Goal: Transaction & Acquisition: Purchase product/service

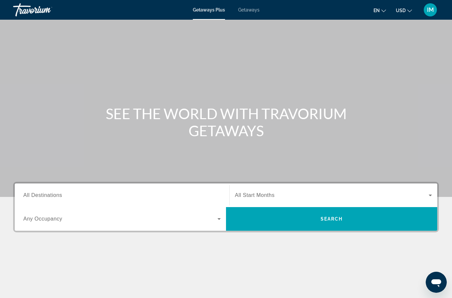
click at [61, 195] on span "All Destinations" at bounding box center [42, 195] width 39 height 6
click at [61, 195] on input "Destination All Destinations" at bounding box center [121, 196] width 197 height 8
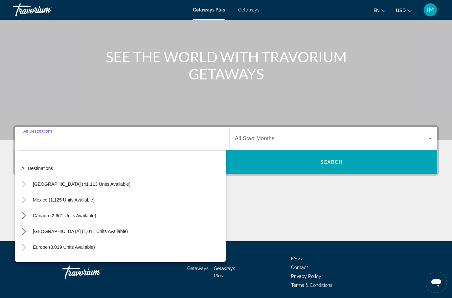
scroll to position [80, 0]
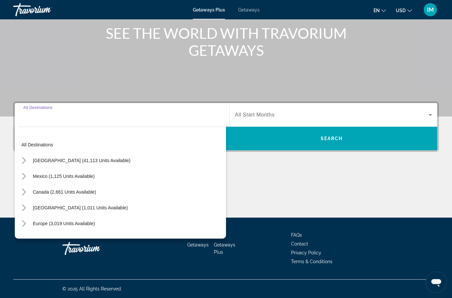
click at [27, 207] on icon "Toggle Caribbean & Atlantic Islands (1,011 units available) submenu" at bounding box center [24, 208] width 7 height 7
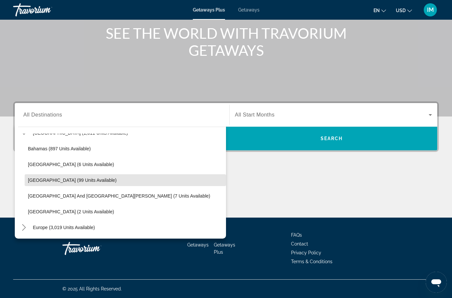
scroll to position [75, 0]
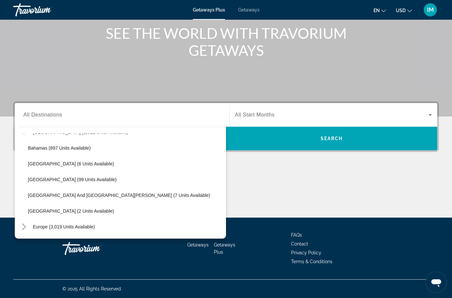
click at [62, 180] on span "Dominican Republic (99 units available)" at bounding box center [72, 179] width 89 height 5
type input "**********"
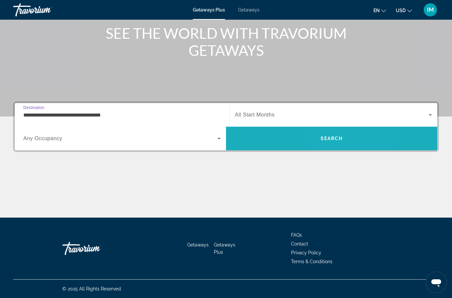
click at [333, 139] on span "Search" at bounding box center [331, 138] width 22 height 5
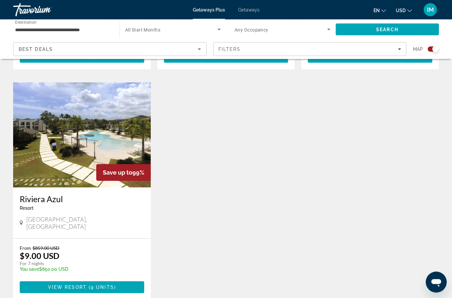
scroll to position [434, 0]
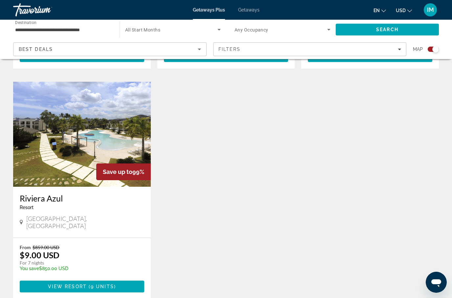
click at [133, 279] on span "Main content" at bounding box center [82, 287] width 124 height 16
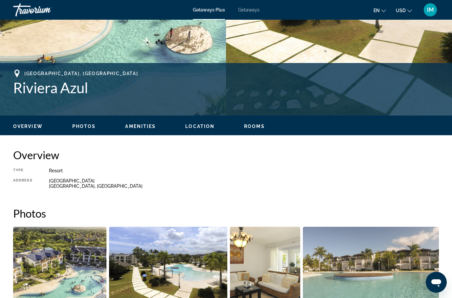
scroll to position [210, 0]
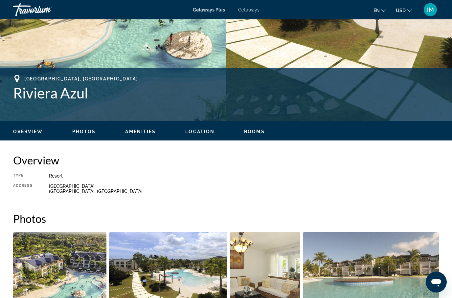
click at [249, 9] on span "Getaways" at bounding box center [248, 9] width 21 height 5
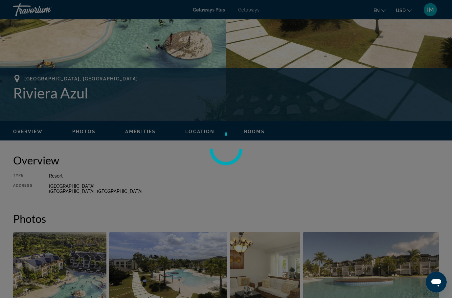
scroll to position [211, 0]
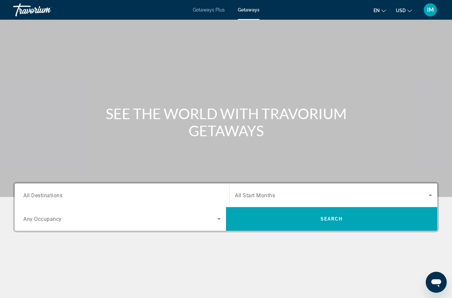
click at [75, 193] on input "Destination All Destinations" at bounding box center [121, 196] width 197 height 8
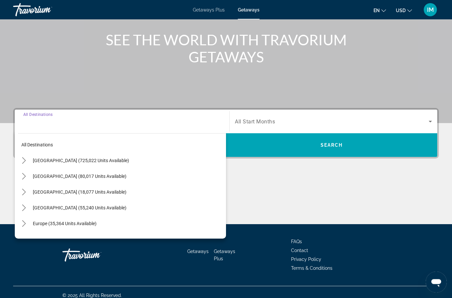
scroll to position [80, 0]
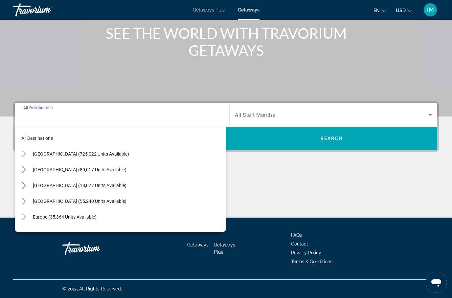
click at [25, 203] on icon "Toggle Caribbean & Atlantic Islands (55,240 units available) submenu" at bounding box center [24, 201] width 4 height 7
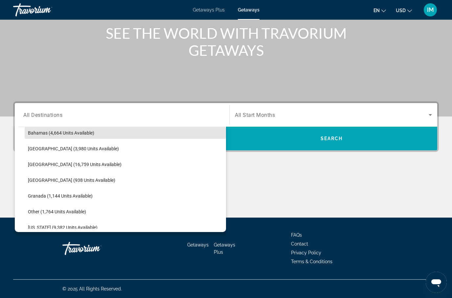
scroll to position [117, 0]
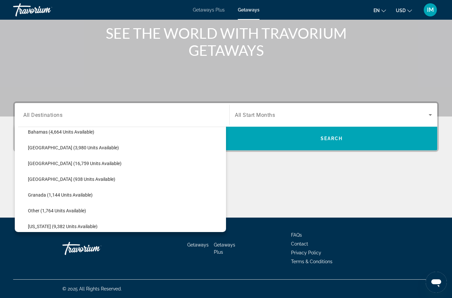
click at [72, 179] on span "Dominican Republic (938 units available)" at bounding box center [71, 179] width 87 height 5
type input "**********"
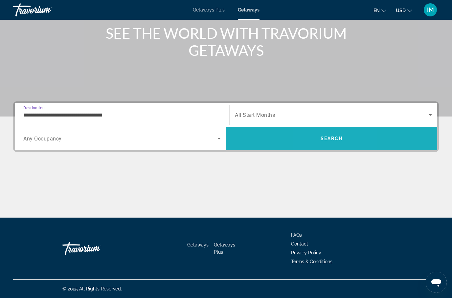
click at [324, 135] on span "Search" at bounding box center [331, 139] width 211 height 16
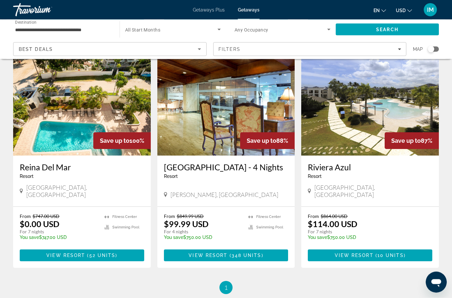
scroll to position [261, 0]
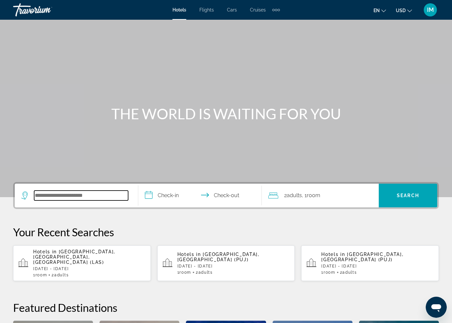
click at [89, 191] on input "Search hotel destination" at bounding box center [81, 195] width 94 height 10
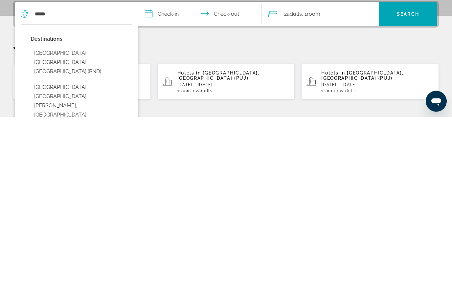
type input "**********"
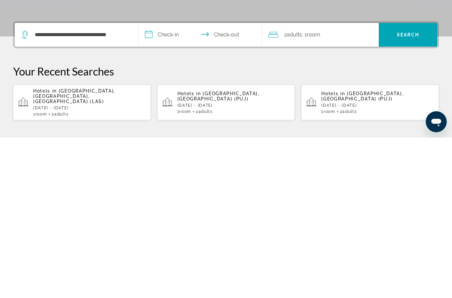
click at [155, 183] on input "**********" at bounding box center [201, 196] width 126 height 26
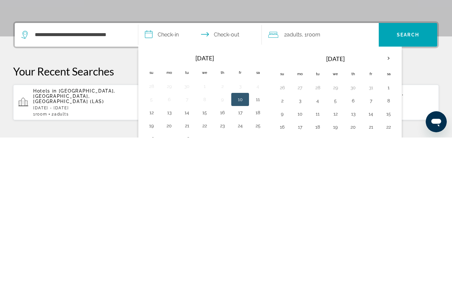
scroll to position [161, 0]
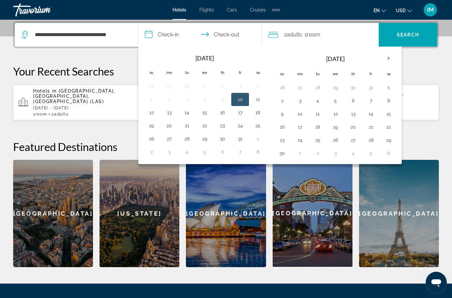
click at [392, 59] on th "Next month" at bounding box center [388, 58] width 18 height 14
click at [336, 125] on button "24" at bounding box center [335, 126] width 11 height 9
click at [286, 152] on button "4" at bounding box center [282, 153] width 11 height 9
type input "**********"
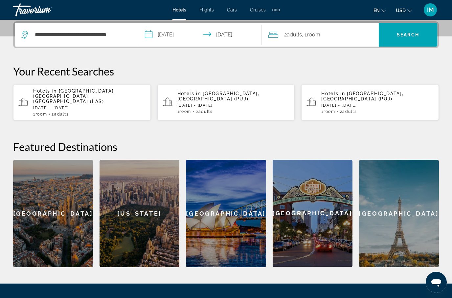
click at [409, 33] on span "Search" at bounding box center [408, 34] width 22 height 5
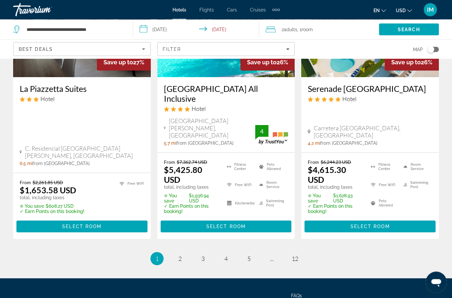
scroll to position [958, 0]
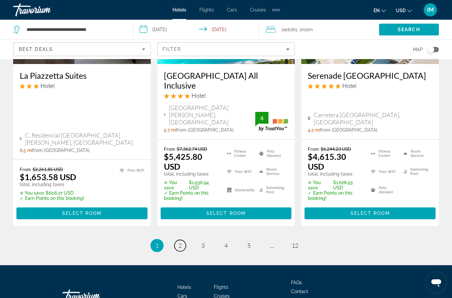
click at [182, 240] on link "page 2" at bounding box center [179, 245] width 11 height 11
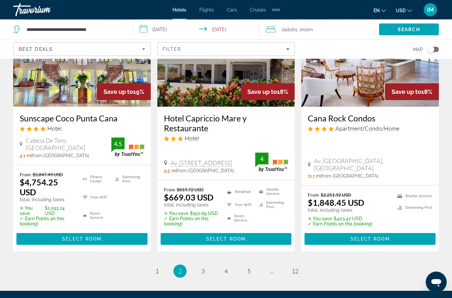
scroll to position [935, 0]
click at [208, 265] on li "page 3" at bounding box center [202, 271] width 13 height 13
click at [204, 268] on span "3" at bounding box center [202, 271] width 3 height 7
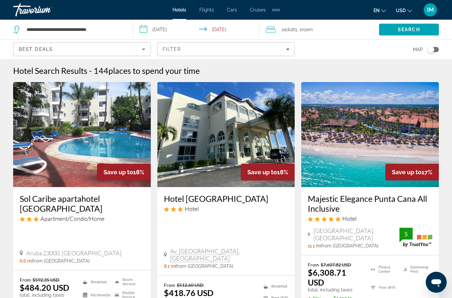
click at [266, 46] on span "Filters" at bounding box center [226, 49] width 137 height 16
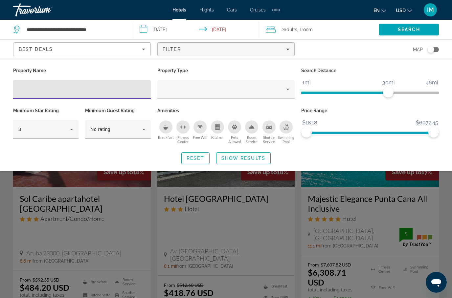
click at [53, 86] on input "Hotel Filters" at bounding box center [81, 90] width 127 height 8
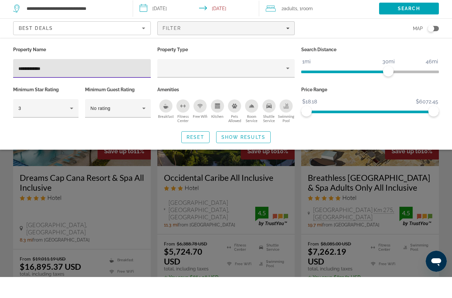
type input "**********"
click at [287, 85] on icon "Property type" at bounding box center [288, 89] width 8 height 8
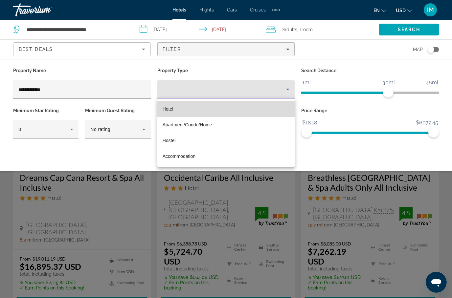
click at [227, 103] on mat-option "Hotel" at bounding box center [226, 109] width 138 height 16
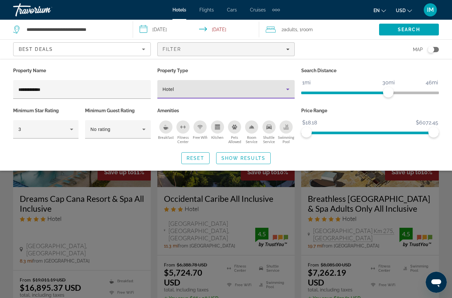
click at [253, 157] on span "Show Results" at bounding box center [243, 158] width 44 height 5
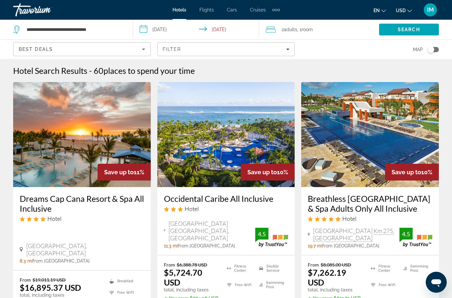
click at [142, 46] on icon "Sort by" at bounding box center [143, 49] width 8 height 8
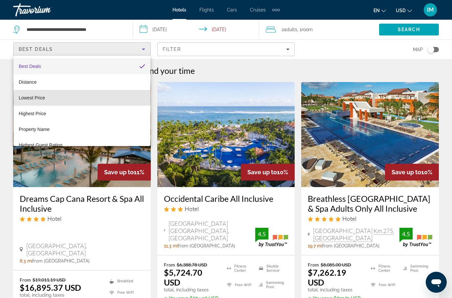
click at [81, 97] on mat-option "Lowest Price" at bounding box center [81, 98] width 137 height 16
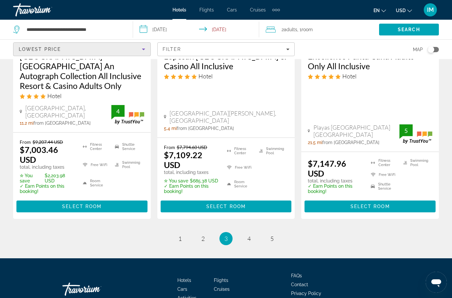
scroll to position [979, 0]
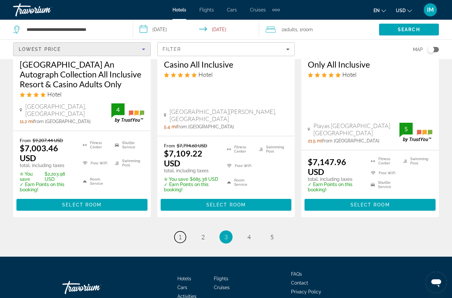
click at [183, 231] on link "page 1" at bounding box center [179, 236] width 11 height 11
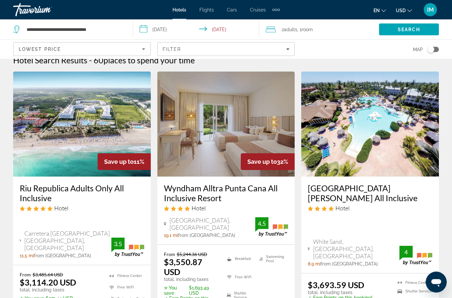
scroll to position [14, 0]
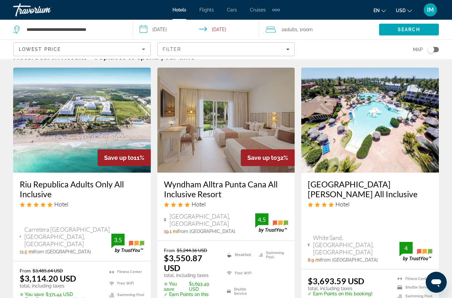
click at [146, 31] on input "**********" at bounding box center [197, 31] width 129 height 22
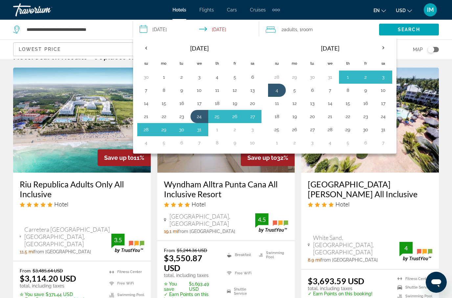
click at [237, 114] on button "26" at bounding box center [234, 116] width 11 height 9
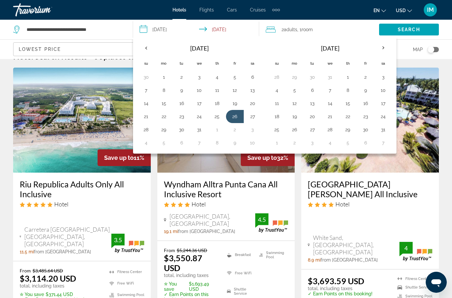
click at [149, 140] on button "4" at bounding box center [146, 142] width 11 height 9
type input "**********"
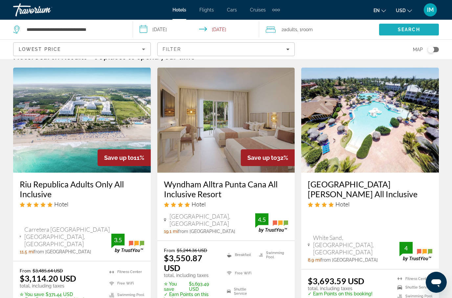
click at [405, 30] on span "Search" at bounding box center [408, 29] width 22 height 5
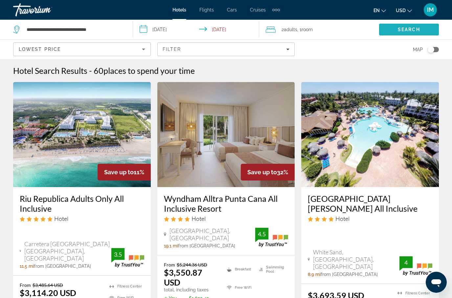
scroll to position [26, 0]
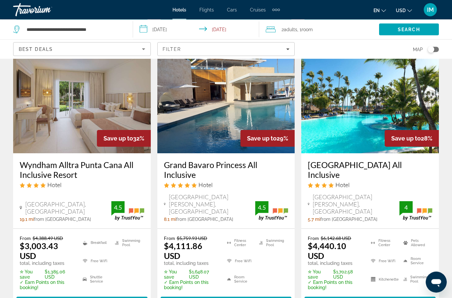
scroll to position [591, 0]
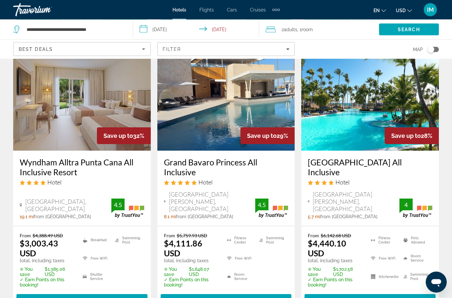
click at [85, 298] on span "Select Room" at bounding box center [81, 300] width 39 height 5
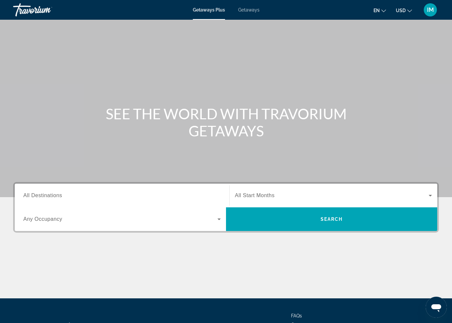
click at [97, 196] on input "Destination All Destinations" at bounding box center [121, 196] width 197 height 8
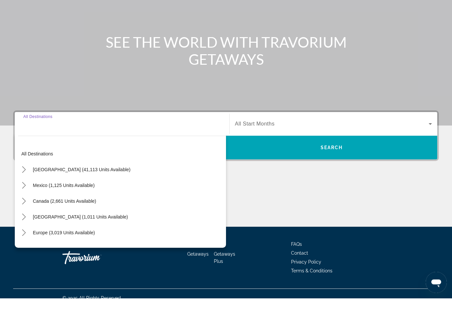
scroll to position [55, 0]
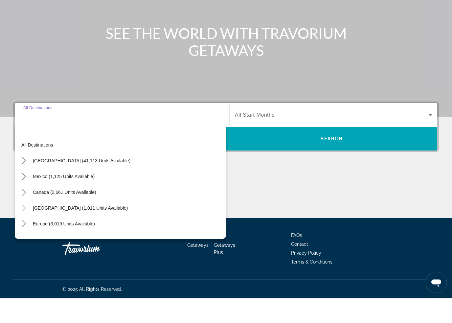
click at [27, 182] on icon "Toggle United States (41,113 units available) submenu" at bounding box center [24, 185] width 7 height 7
click at [35, 167] on span "All destinations" at bounding box center [37, 169] width 32 height 5
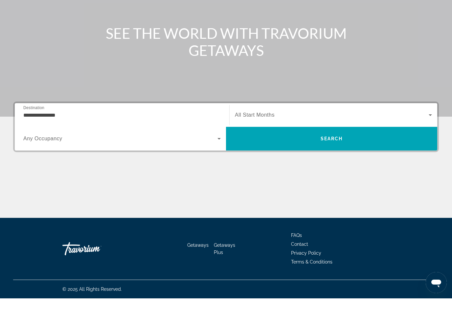
click at [53, 136] on input "**********" at bounding box center [121, 140] width 197 height 8
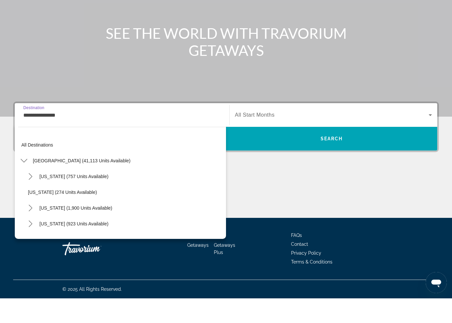
click at [27, 183] on icon "Toggle United States (41,113 units available) submenu" at bounding box center [23, 185] width 7 height 4
click at [24, 229] on icon "Toggle Caribbean & Atlantic Islands (1,011 units available) submenu" at bounding box center [24, 232] width 4 height 7
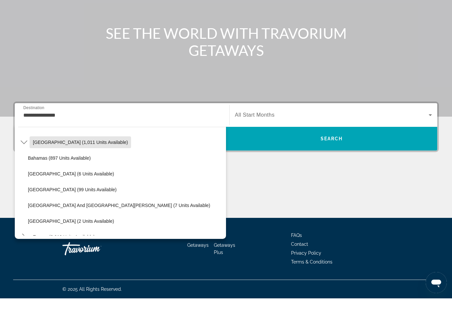
scroll to position [66, 0]
click at [71, 211] on span "Dominican Republic (99 units available)" at bounding box center [72, 213] width 89 height 5
type input "**********"
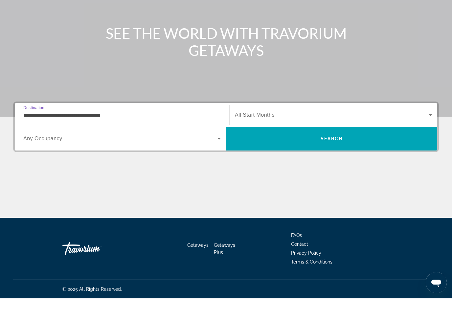
click at [334, 161] on span "Search" at bounding box center [331, 163] width 22 height 5
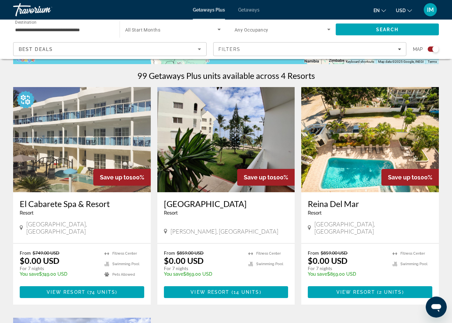
scroll to position [199, 0]
click at [255, 289] on span "14 units" at bounding box center [246, 291] width 26 height 5
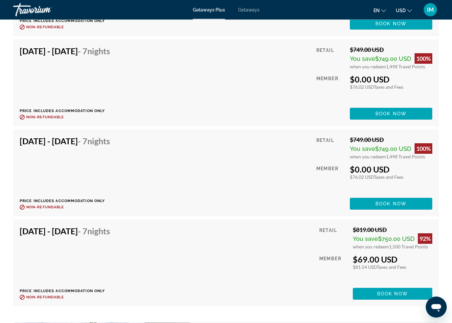
scroll to position [1478, 0]
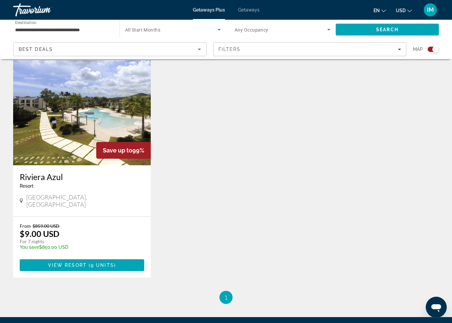
scroll to position [456, 0]
click at [53, 263] on span "View Resort" at bounding box center [67, 265] width 39 height 5
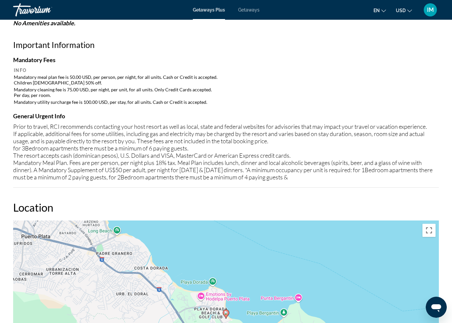
scroll to position [625, 0]
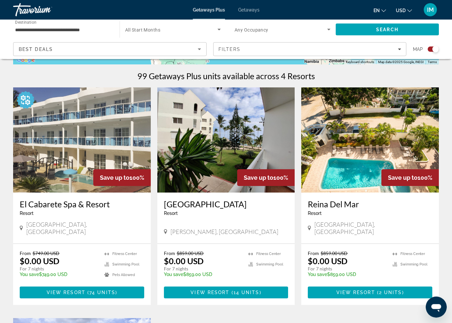
scroll to position [205, 0]
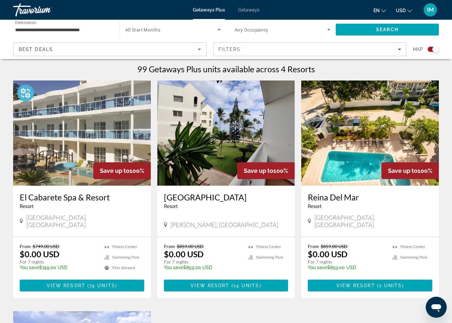
click at [403, 282] on span "Main content" at bounding box center [370, 285] width 124 height 16
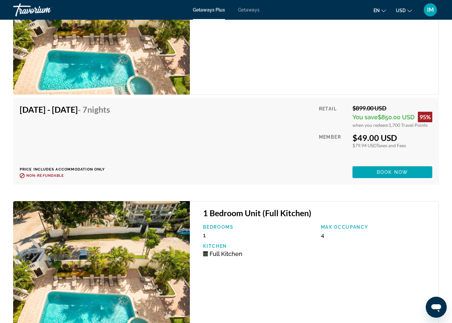
scroll to position [1271, 0]
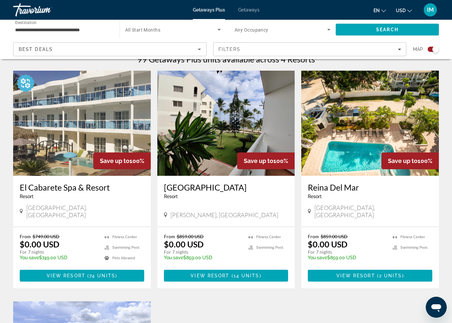
scroll to position [214, 0]
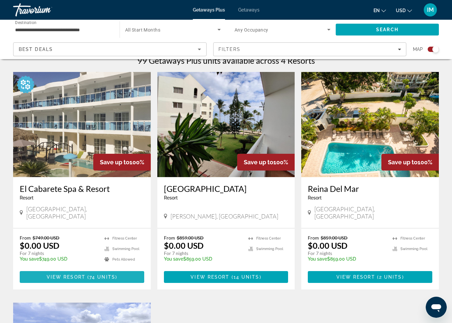
click at [65, 274] on span "View Resort" at bounding box center [66, 276] width 39 height 5
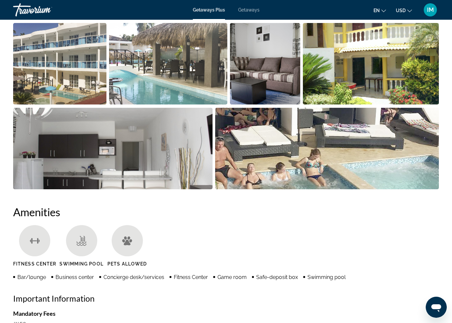
scroll to position [454, 0]
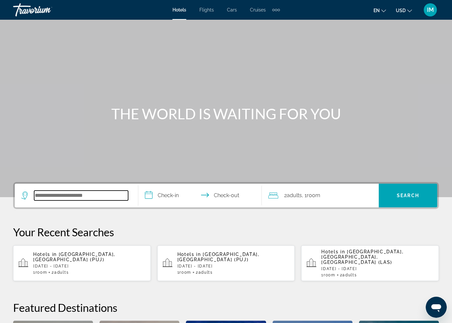
click at [91, 194] on input "Search hotel destination" at bounding box center [81, 195] width 94 height 10
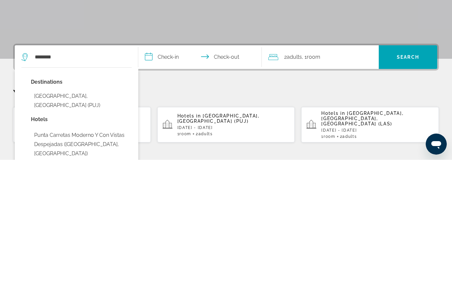
click at [92, 228] on button "[GEOGRAPHIC_DATA], [GEOGRAPHIC_DATA] (PUJ)" at bounding box center [81, 239] width 101 height 22
type input "**********"
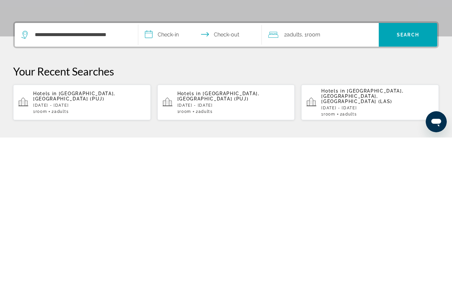
click at [164, 183] on input "**********" at bounding box center [201, 196] width 126 height 26
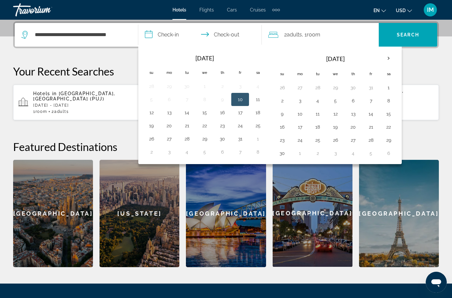
click at [392, 59] on th "Next month" at bounding box center [388, 58] width 18 height 14
click at [371, 125] on button "26" at bounding box center [370, 126] width 11 height 9
click at [285, 152] on button "4" at bounding box center [282, 153] width 11 height 9
type input "**********"
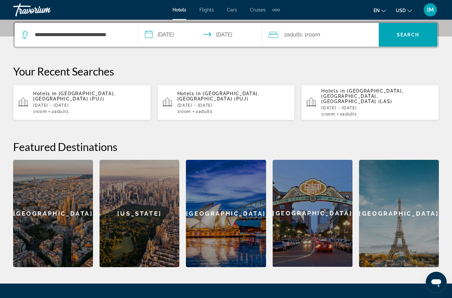
click at [415, 33] on span "Search" at bounding box center [408, 34] width 22 height 5
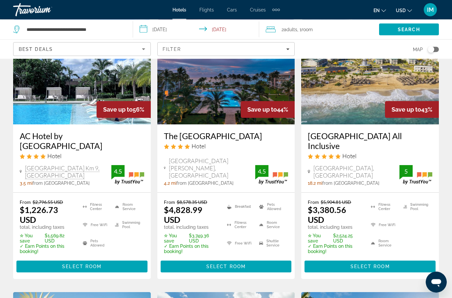
scroll to position [63, 0]
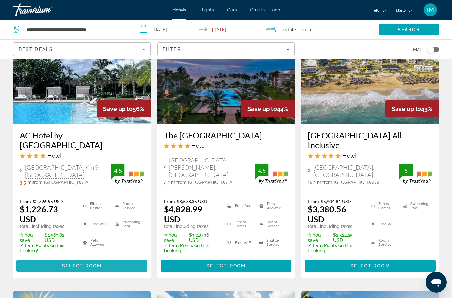
click at [94, 263] on span "Select Room" at bounding box center [81, 265] width 39 height 5
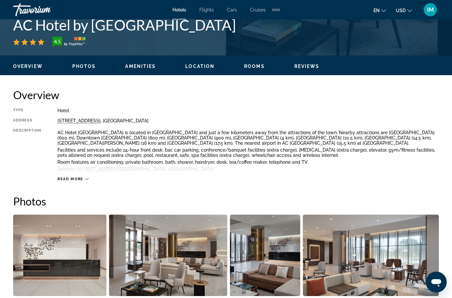
scroll to position [270, 0]
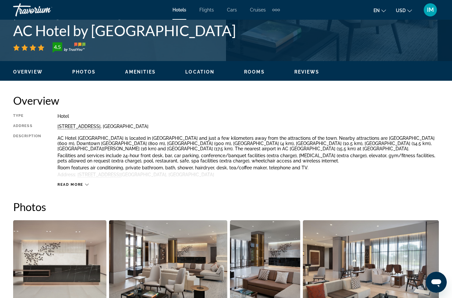
click at [80, 182] on span "Read more" at bounding box center [70, 184] width 26 height 4
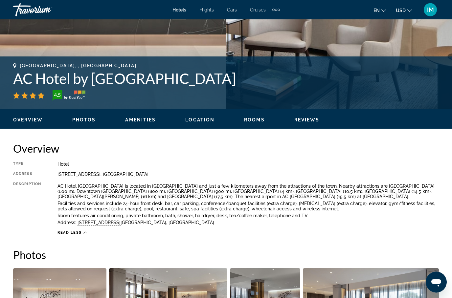
click at [308, 120] on span "Reviews" at bounding box center [306, 120] width 25 height 5
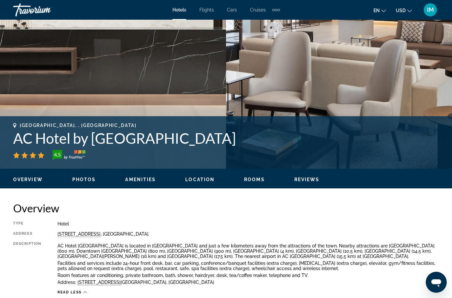
scroll to position [0, 0]
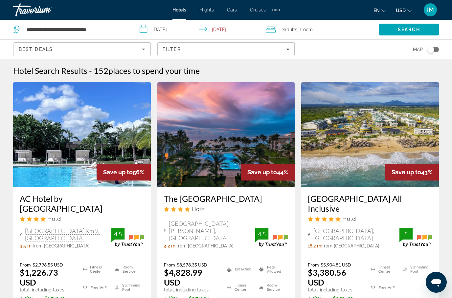
click at [288, 49] on icon "Filters" at bounding box center [287, 49] width 3 height 3
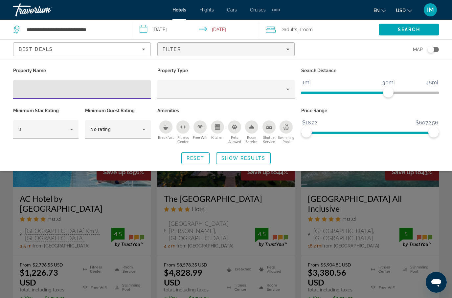
click at [51, 84] on div "Hotel Filters" at bounding box center [81, 89] width 127 height 19
click at [28, 87] on input "Hotel Filters" at bounding box center [81, 90] width 127 height 8
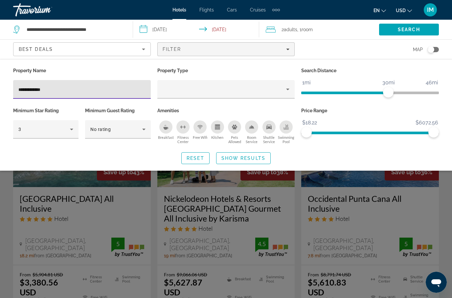
type input "**********"
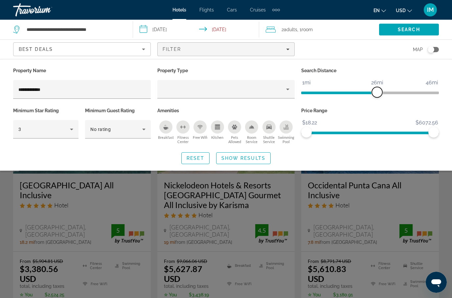
scroll to position [23, 0]
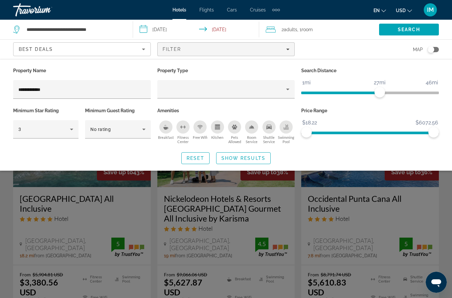
click at [248, 157] on span "Show Results" at bounding box center [243, 158] width 44 height 5
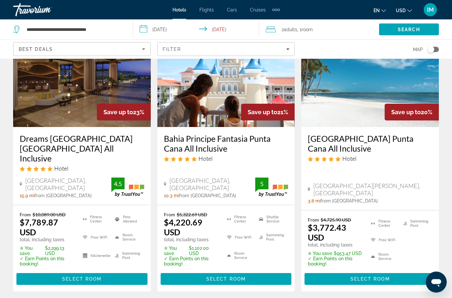
scroll to position [903, 0]
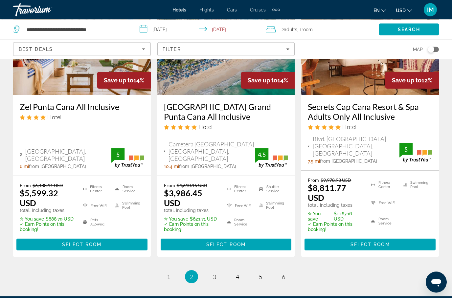
scroll to position [938, 0]
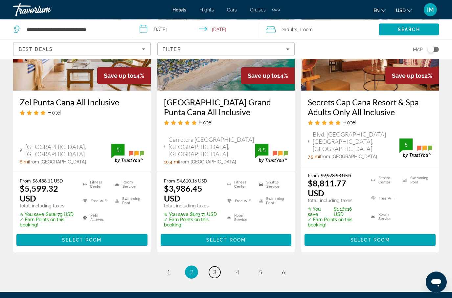
click at [217, 267] on link "page 3" at bounding box center [214, 272] width 11 height 11
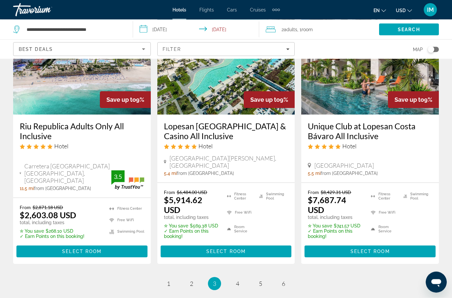
scroll to position [895, 0]
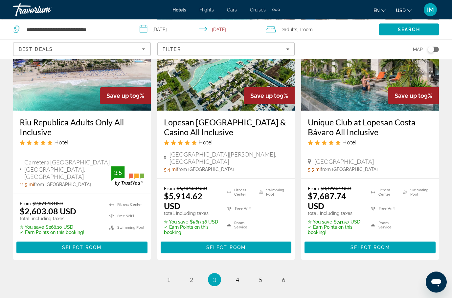
click at [96, 245] on span "Select Room" at bounding box center [81, 247] width 39 height 5
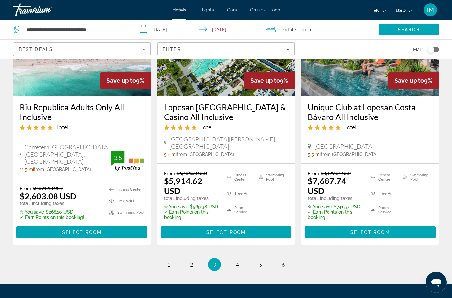
scroll to position [913, 0]
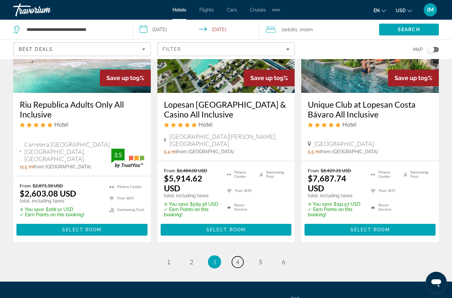
click at [237, 258] on span "4" at bounding box center [237, 261] width 3 height 7
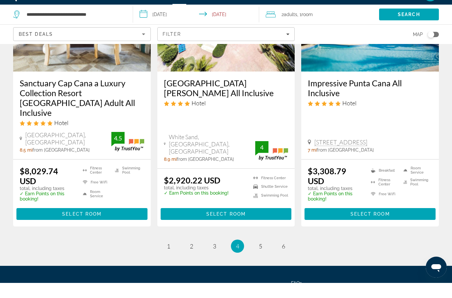
scroll to position [976, 0]
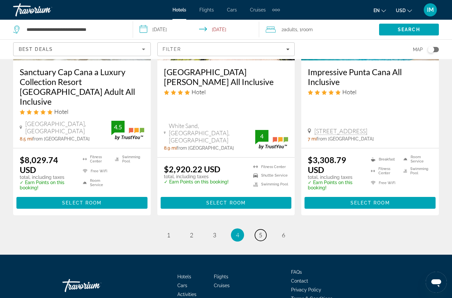
click at [265, 229] on link "page 5" at bounding box center [260, 234] width 11 height 11
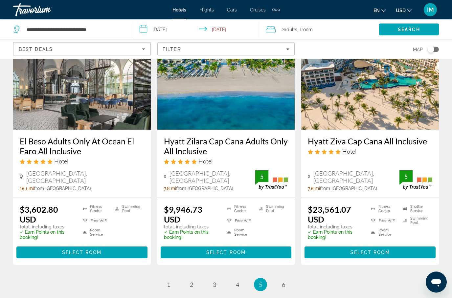
scroll to position [827, 0]
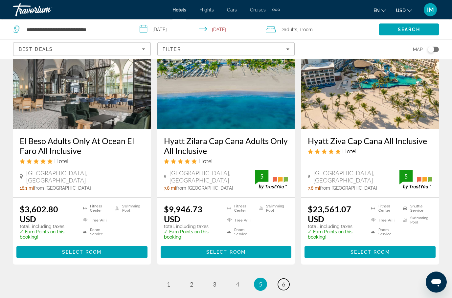
click at [287, 284] on link "page 6" at bounding box center [283, 284] width 11 height 11
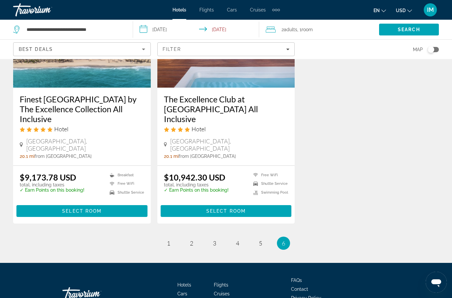
scroll to position [102, 0]
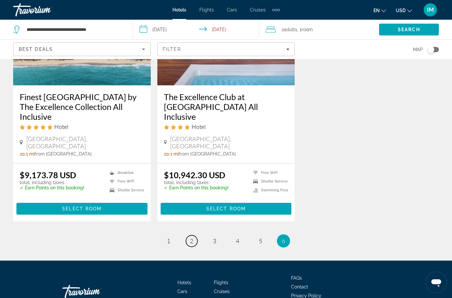
click at [192, 237] on span "2" at bounding box center [191, 240] width 3 height 7
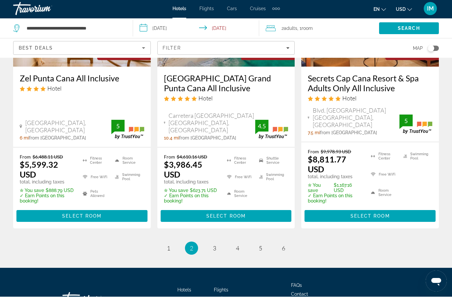
scroll to position [960, 0]
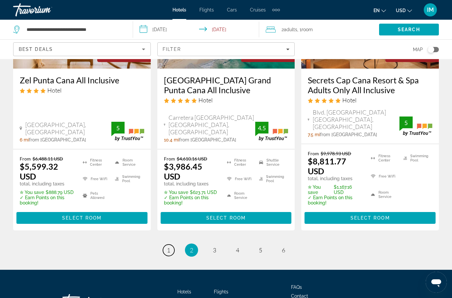
click at [172, 245] on link "page 1" at bounding box center [168, 250] width 11 height 11
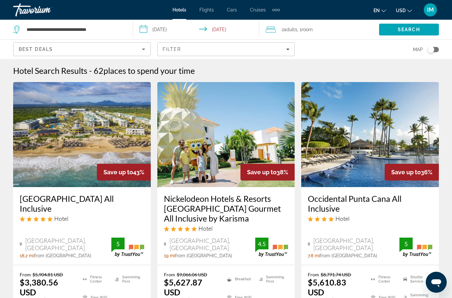
click at [145, 46] on icon "Sort by" at bounding box center [143, 49] width 8 height 8
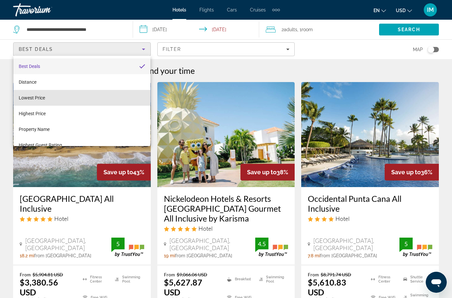
click at [47, 97] on mat-option "Lowest Price" at bounding box center [81, 98] width 137 height 16
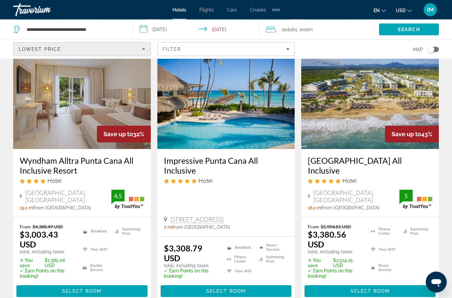
scroll to position [297, 0]
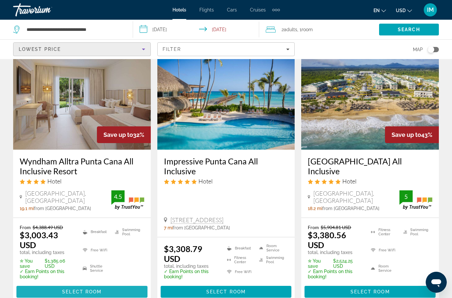
click at [101, 289] on span "Select Room" at bounding box center [81, 291] width 39 height 5
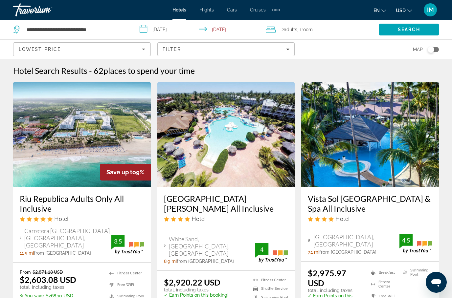
click at [148, 29] on input "**********" at bounding box center [197, 31] width 129 height 22
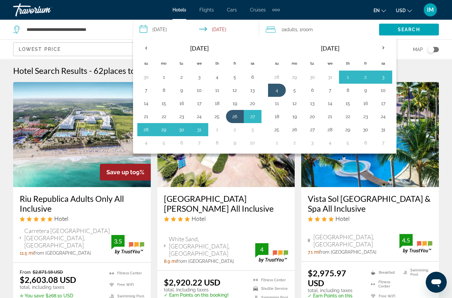
click at [233, 78] on button "5" at bounding box center [234, 77] width 11 height 9
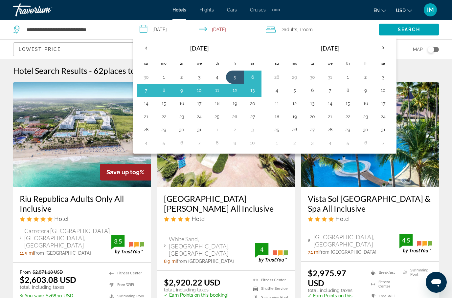
click at [148, 103] on button "14" at bounding box center [146, 103] width 11 height 9
type input "**********"
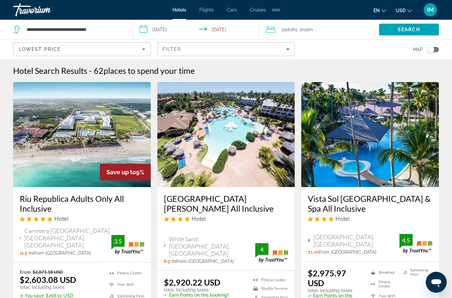
click at [142, 51] on icon "Sort by" at bounding box center [143, 49] width 8 height 8
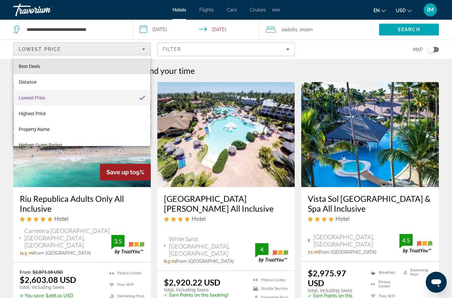
click at [79, 68] on mat-option "Best Deals" at bounding box center [81, 66] width 137 height 16
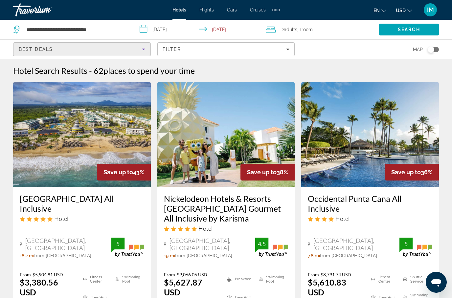
click at [286, 48] on div "Filter" at bounding box center [225, 49] width 127 height 5
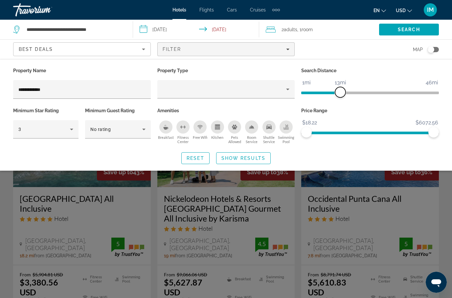
scroll to position [26, 0]
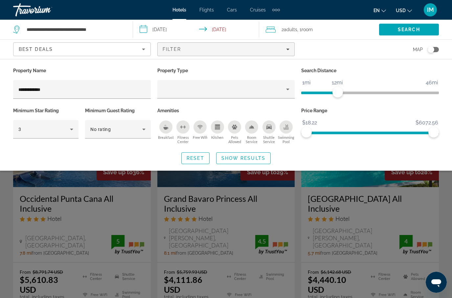
click at [252, 156] on span "Show Results" at bounding box center [243, 158] width 44 height 5
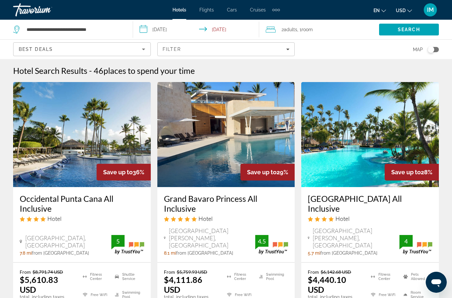
click at [406, 32] on span "Search" at bounding box center [408, 29] width 22 height 5
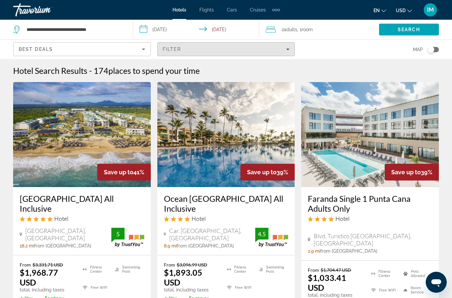
click at [288, 49] on icon "Filters" at bounding box center [287, 50] width 3 height 2
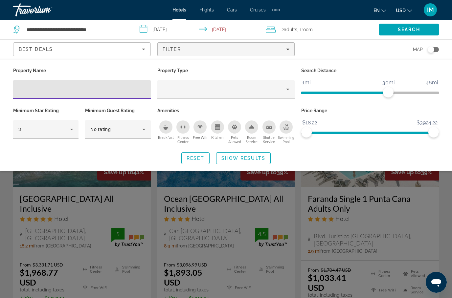
click at [88, 87] on input "Hotel Filters" at bounding box center [81, 90] width 127 height 8
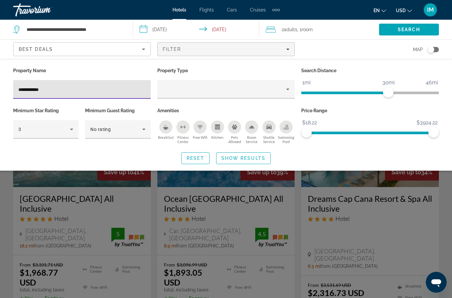
type input "**********"
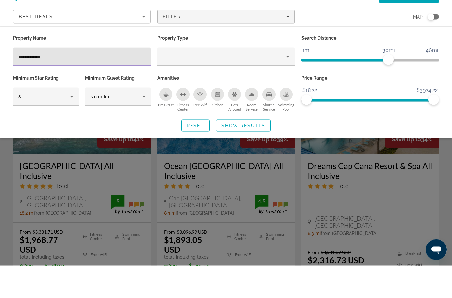
click at [260, 156] on span "Show Results" at bounding box center [243, 158] width 44 height 5
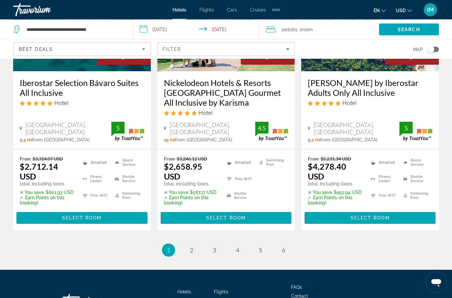
scroll to position [938, 0]
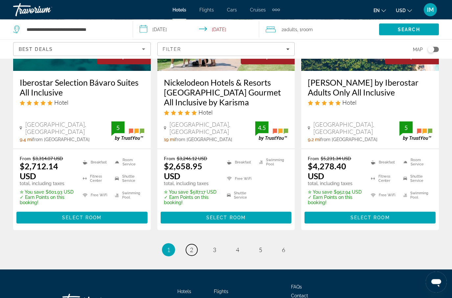
click at [194, 245] on link "page 2" at bounding box center [191, 250] width 11 height 11
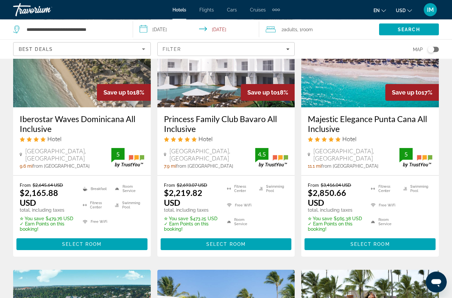
scroll to position [79, 0]
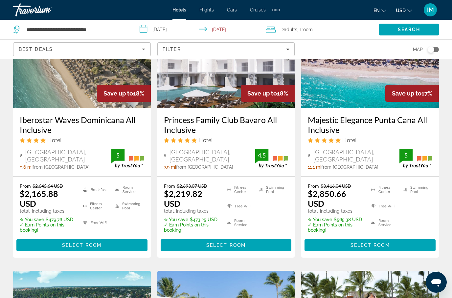
click at [143, 50] on icon "Sort by" at bounding box center [143, 49] width 8 height 8
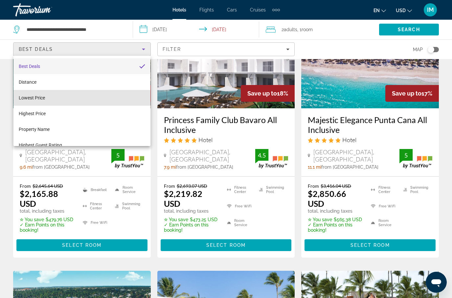
click at [58, 100] on mat-option "Lowest Price" at bounding box center [81, 98] width 137 height 16
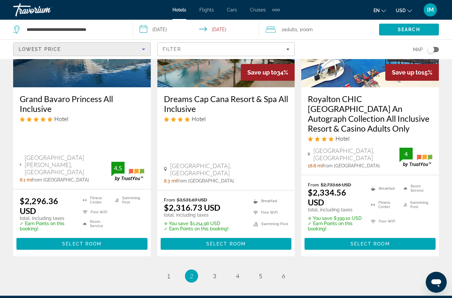
scroll to position [945, 0]
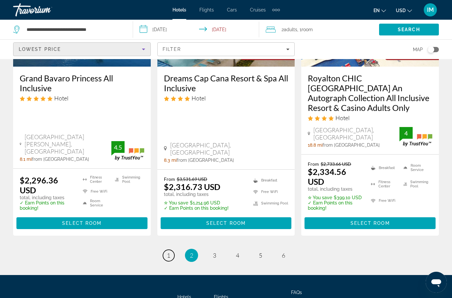
click at [168, 252] on span "1" at bounding box center [168, 255] width 3 height 7
